Goal: Find specific page/section: Find specific page/section

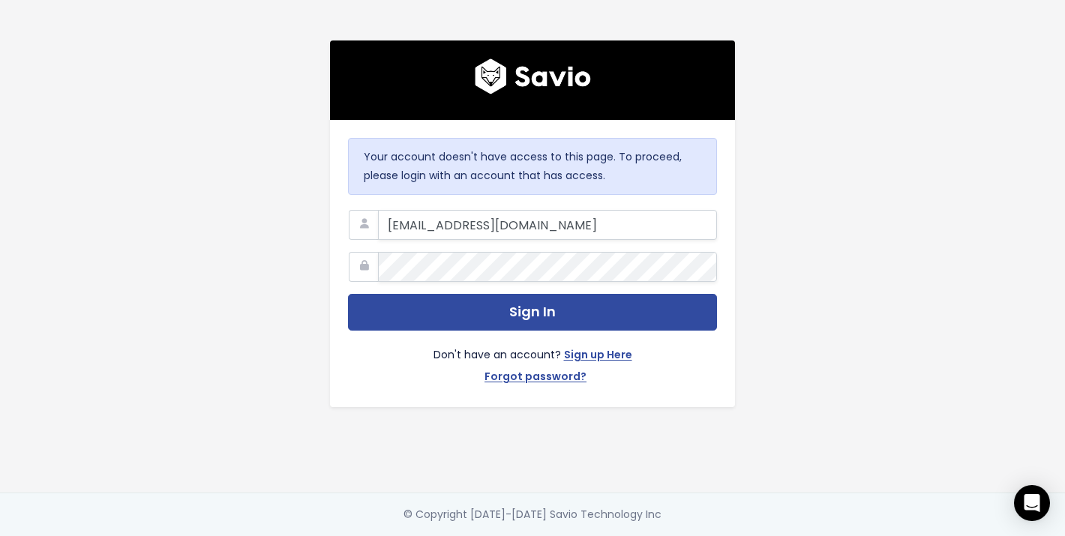
type input "ewhitman@predictap.com"
click at [348, 294] on button "Sign In" at bounding box center [532, 312] width 369 height 37
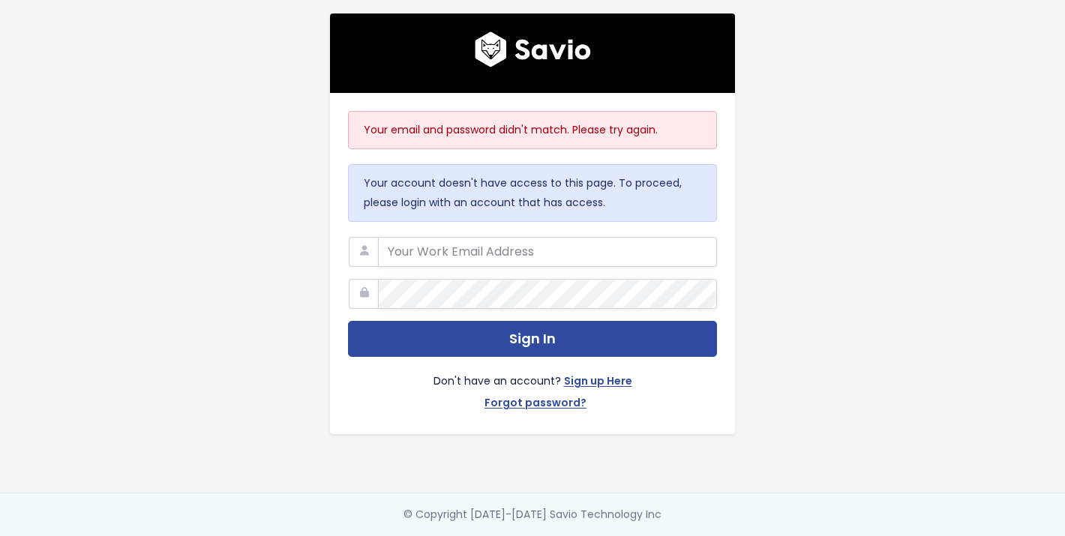
drag, startPoint x: 0, startPoint y: 0, endPoint x: 1023, endPoint y: 48, distance: 1024.4
click at [1023, 48] on main "Your email and password didn't match. Please try again. Your account doesn't ha…" at bounding box center [532, 268] width 1065 height 536
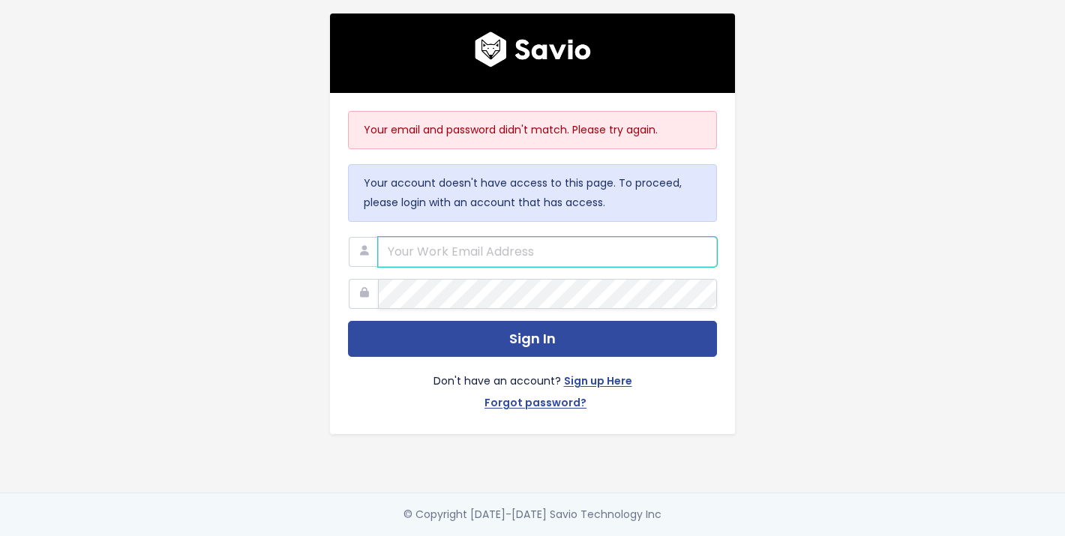
click at [597, 242] on input "email" at bounding box center [547, 252] width 339 height 30
type input "[EMAIL_ADDRESS][DOMAIN_NAME]"
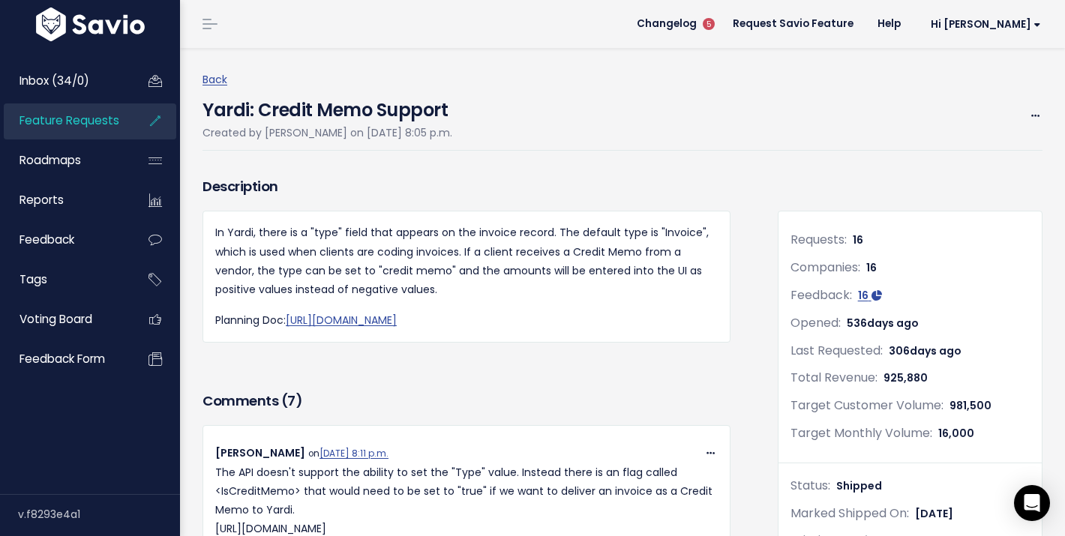
click at [65, 117] on span "Feature Requests" at bounding box center [70, 121] width 100 height 16
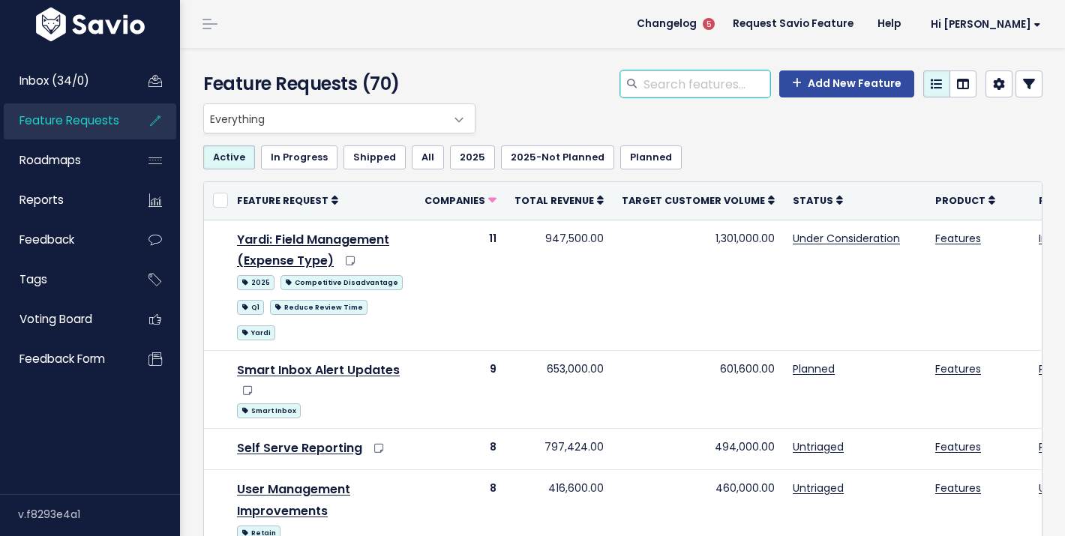
click at [733, 91] on input "search" at bounding box center [706, 84] width 128 height 27
type input "adjustment"
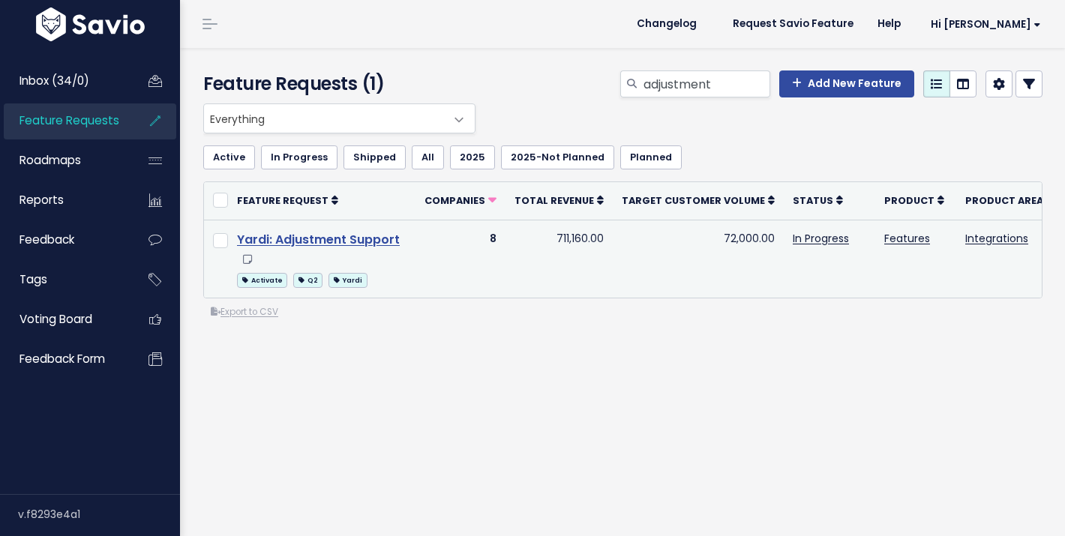
click at [371, 242] on link "Yardi: Adjustment Support" at bounding box center [318, 239] width 163 height 17
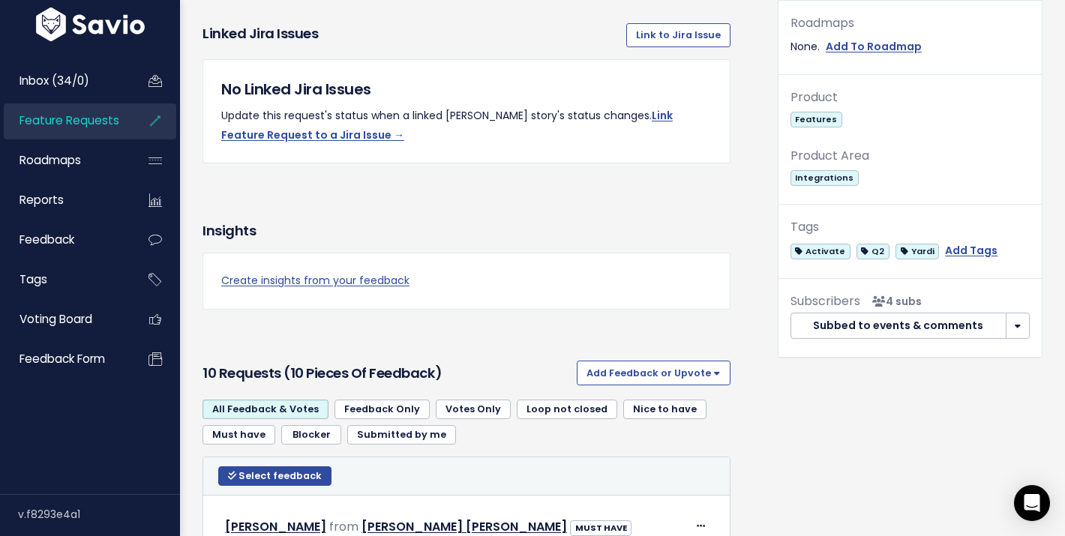
scroll to position [599, 0]
click at [344, 290] on link "Create insights from your feedback" at bounding box center [466, 280] width 491 height 19
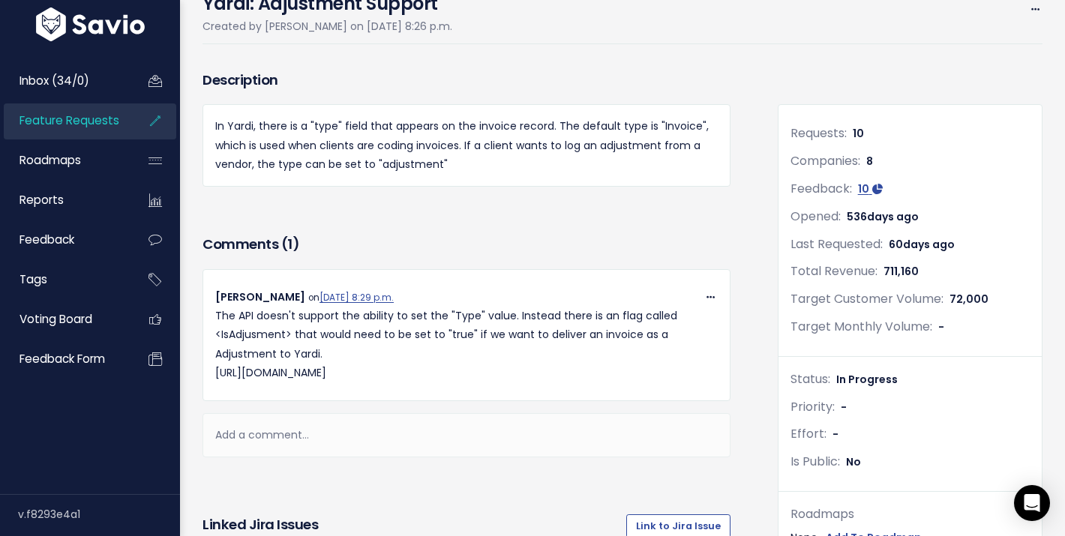
scroll to position [0, 0]
